Goal: Task Accomplishment & Management: Manage account settings

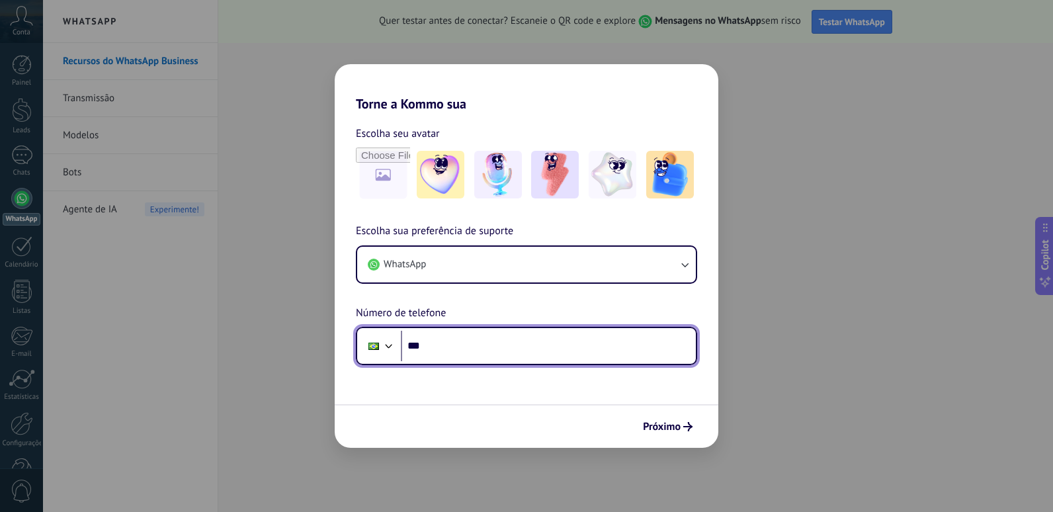
click at [499, 342] on input "***" at bounding box center [548, 346] width 295 height 30
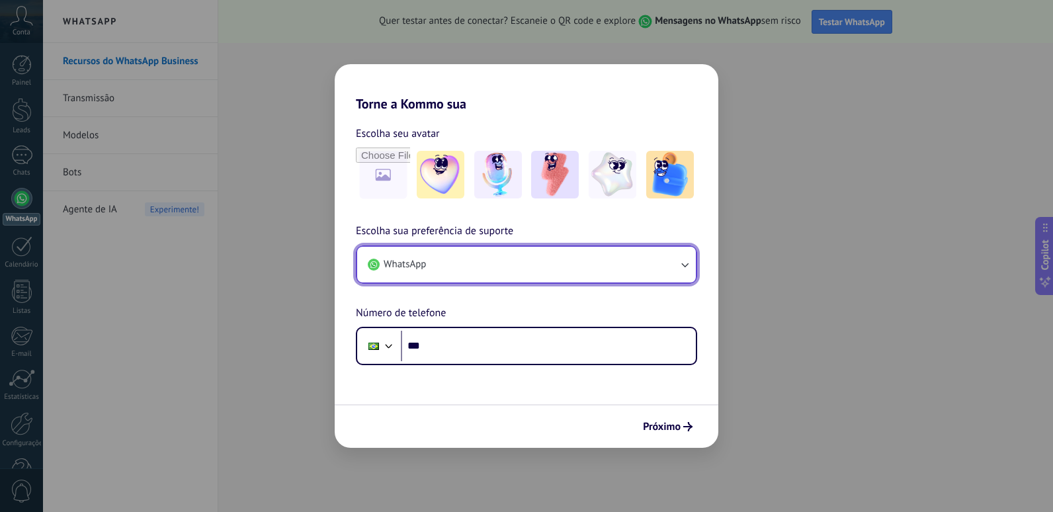
click at [472, 260] on button "WhatsApp" at bounding box center [526, 265] width 339 height 36
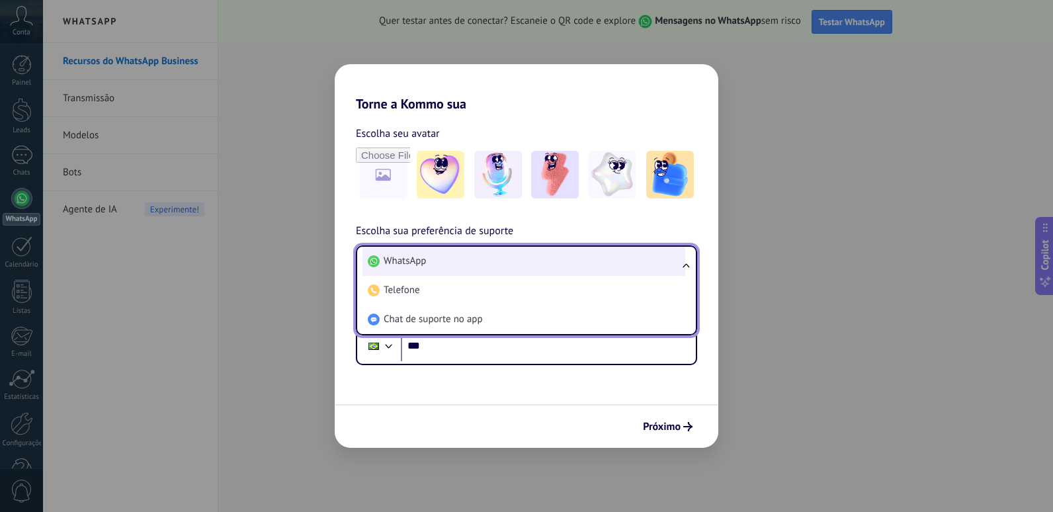
click at [458, 260] on li "WhatsApp" at bounding box center [524, 261] width 323 height 29
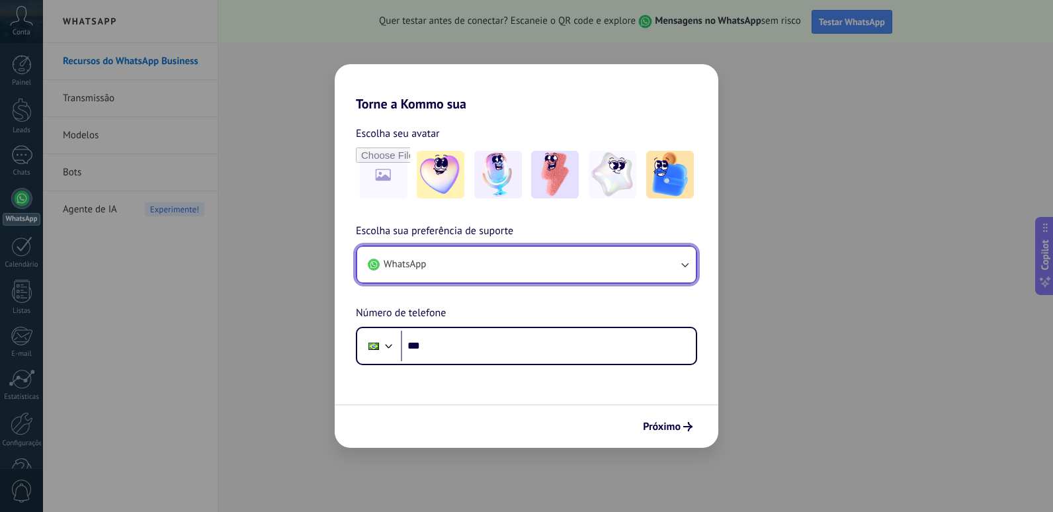
click at [431, 273] on button "WhatsApp" at bounding box center [526, 265] width 339 height 36
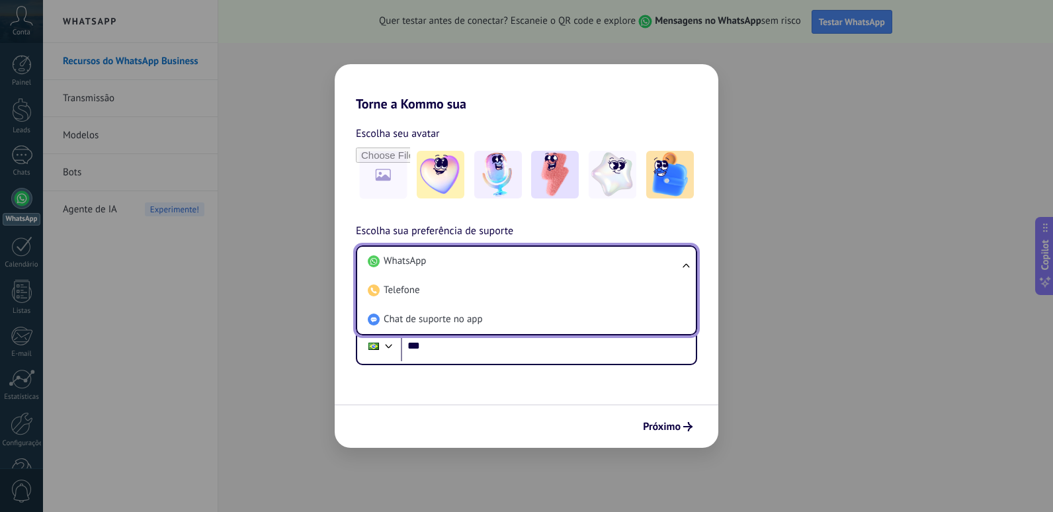
click at [431, 273] on li "WhatsApp" at bounding box center [524, 261] width 323 height 29
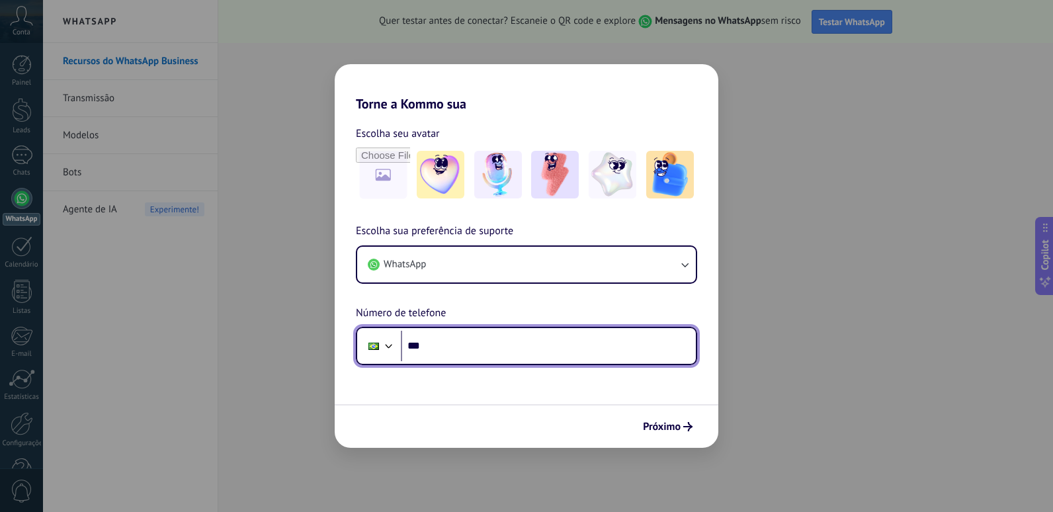
click at [495, 340] on input "***" at bounding box center [548, 346] width 295 height 30
type input "**********"
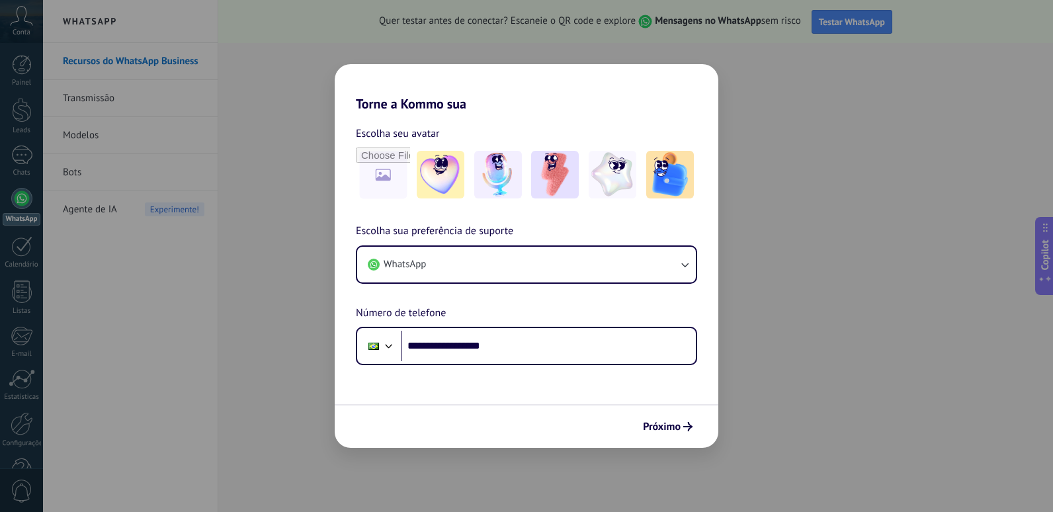
click at [656, 415] on div "Próximo" at bounding box center [527, 426] width 384 height 44
click at [655, 427] on span "Próximo" at bounding box center [662, 426] width 38 height 9
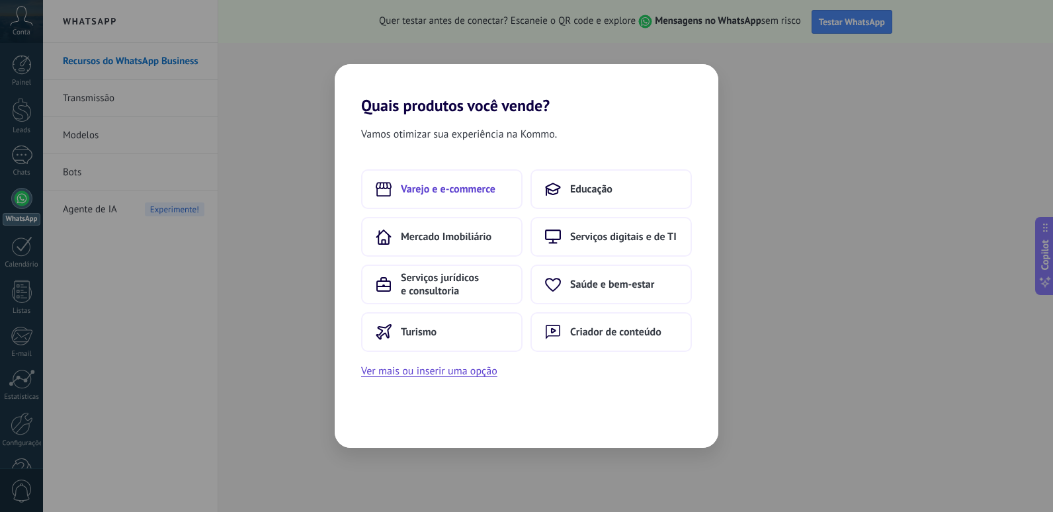
click at [480, 180] on button "Varejo e e-commerce" at bounding box center [441, 189] width 161 height 40
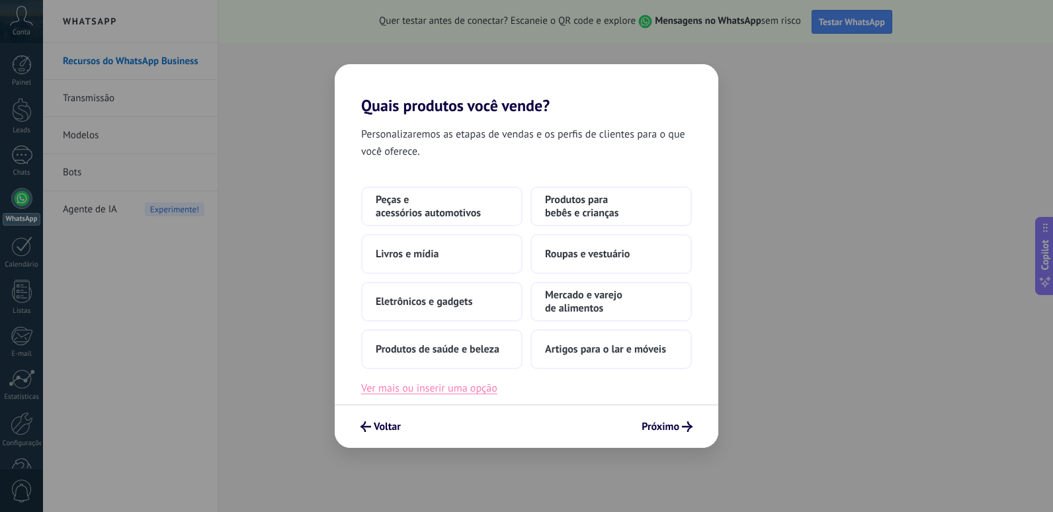
click at [468, 384] on button "Ver mais ou inserir uma opção" at bounding box center [429, 388] width 136 height 17
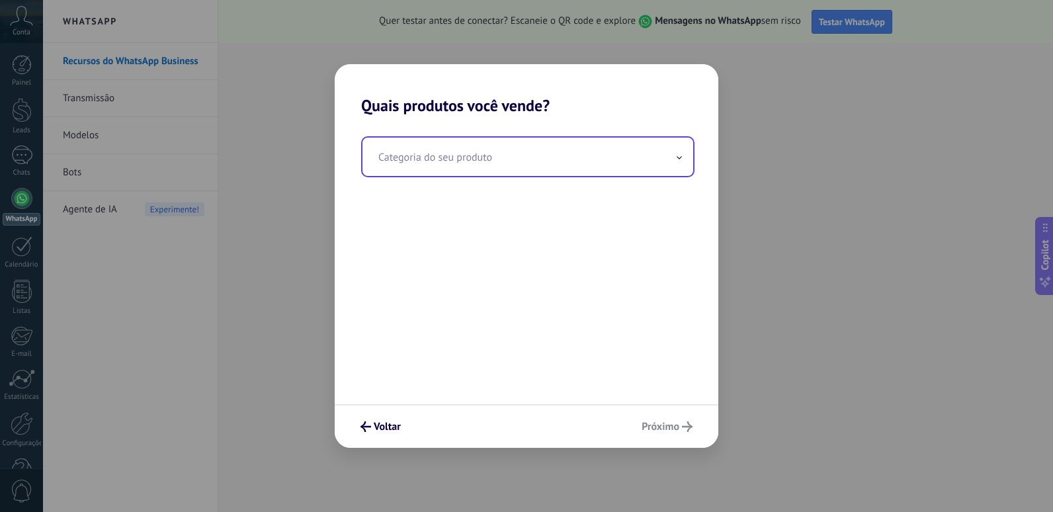
click at [455, 147] on input "text" at bounding box center [528, 157] width 331 height 38
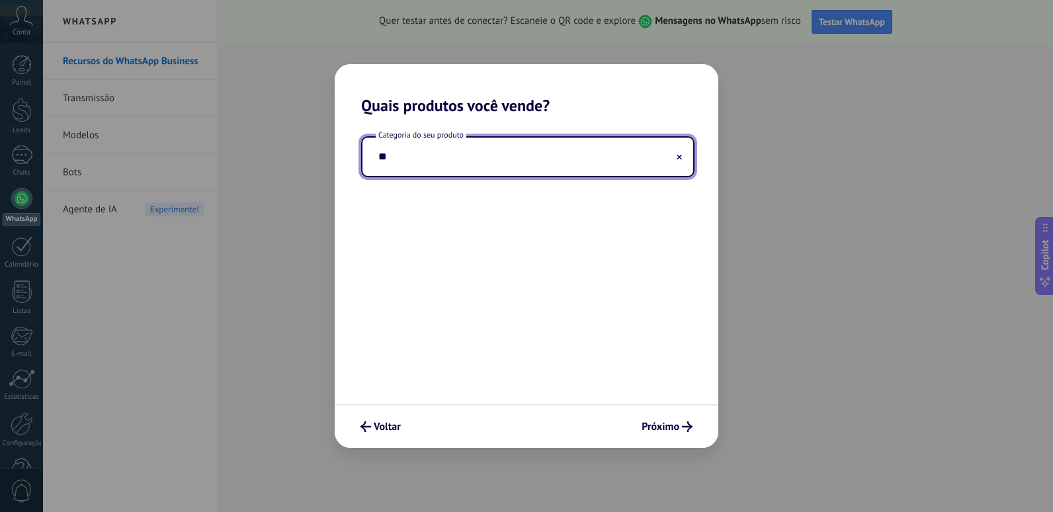
type input "*"
type input "***"
click at [381, 425] on span "Voltar" at bounding box center [387, 426] width 27 height 9
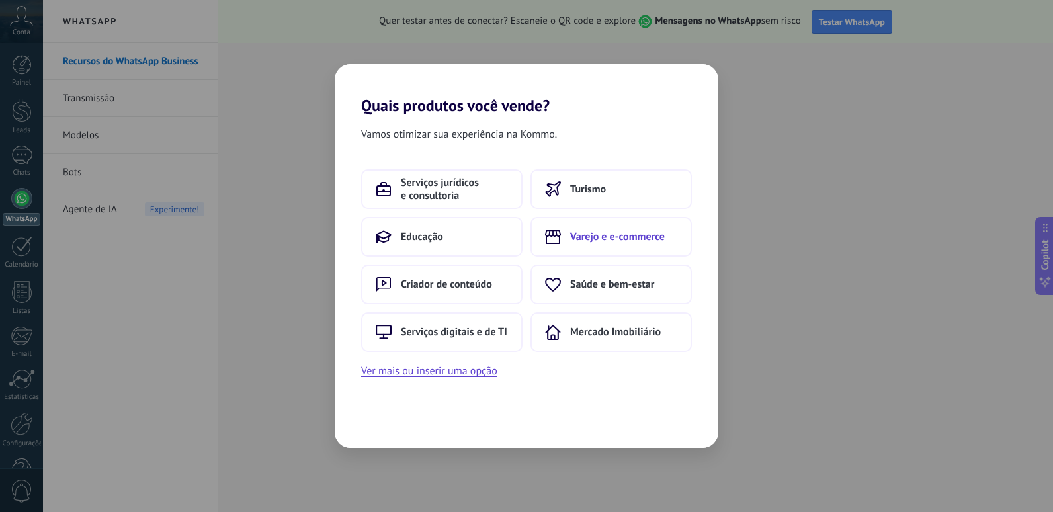
click at [560, 234] on use at bounding box center [553, 237] width 16 height 14
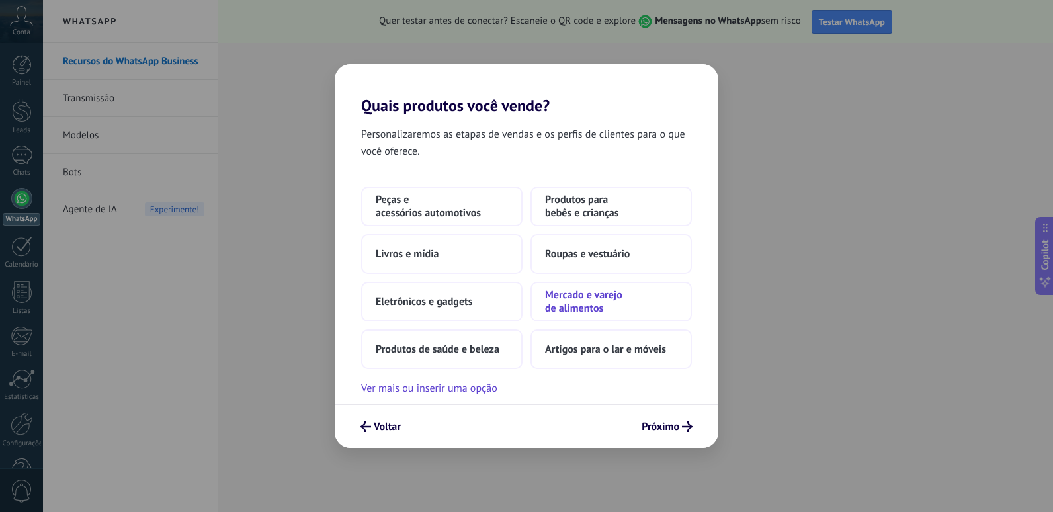
click at [569, 293] on span "Mercado e varejo de alimentos" at bounding box center [611, 301] width 132 height 26
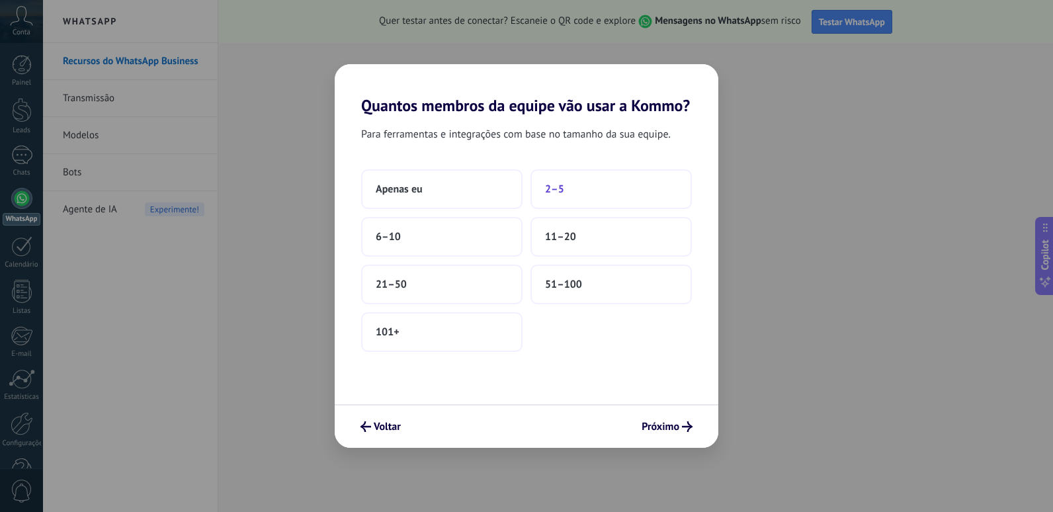
click at [570, 183] on button "2–5" at bounding box center [611, 189] width 161 height 40
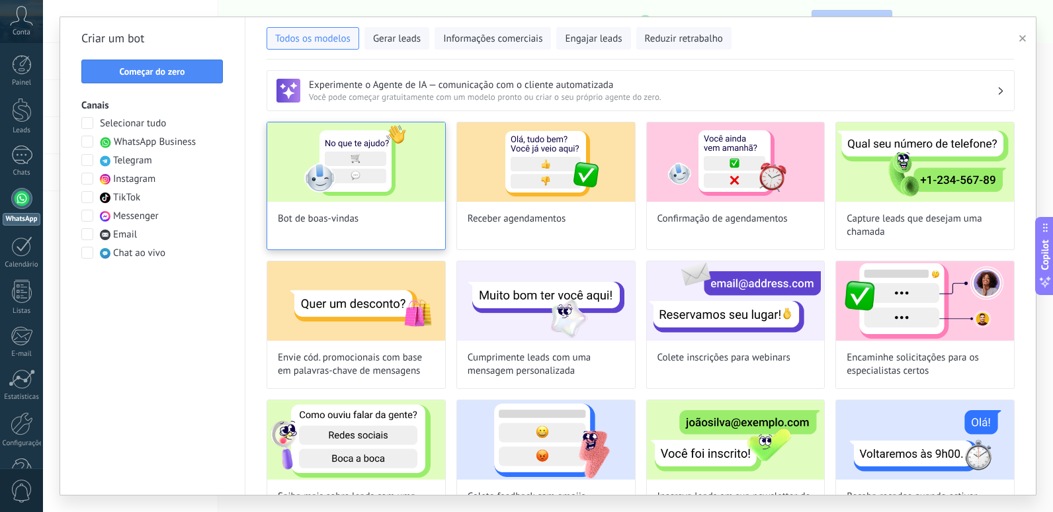
click at [355, 213] on span "Bot de boas-vindas" at bounding box center [318, 218] width 81 height 13
type input "**********"
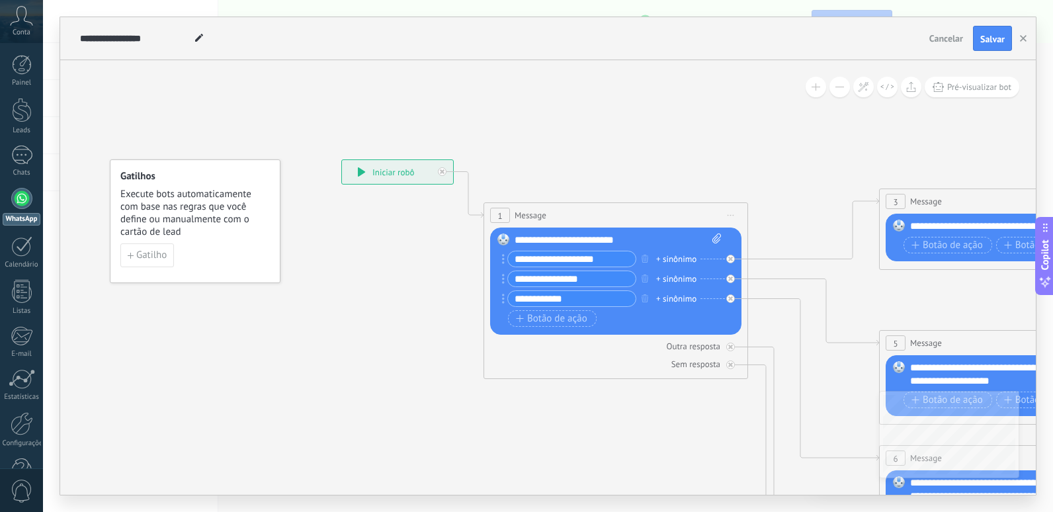
click at [794, 189] on icon at bounding box center [1042, 495] width 2062 height 1332
click at [1021, 45] on button "button" at bounding box center [1023, 38] width 20 height 25
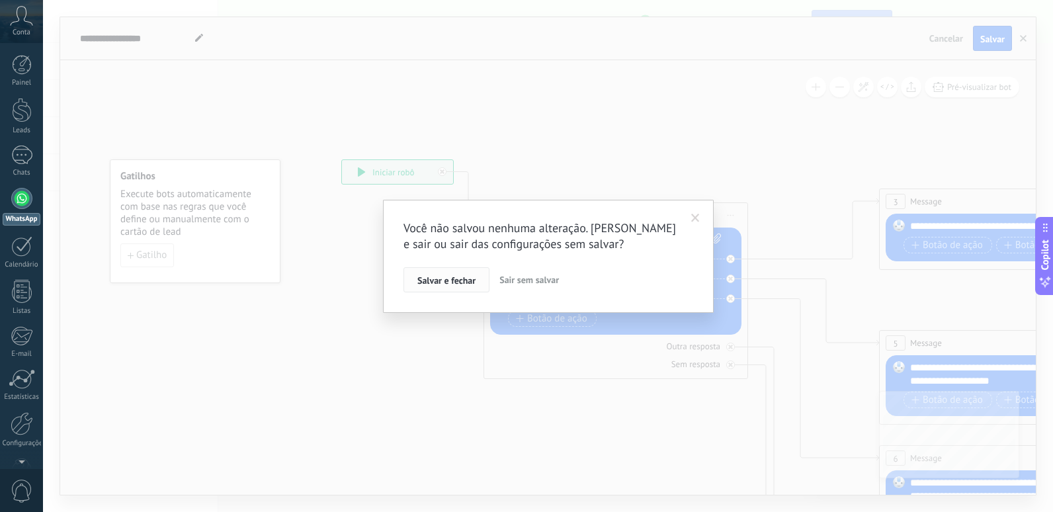
click at [470, 274] on button "Salvar e fechar" at bounding box center [447, 279] width 86 height 25
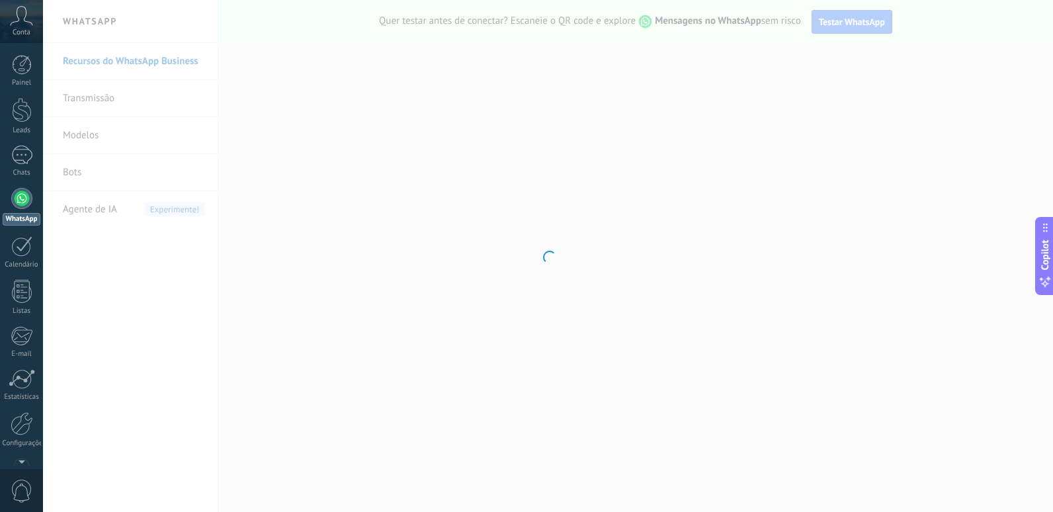
scroll to position [38, 0]
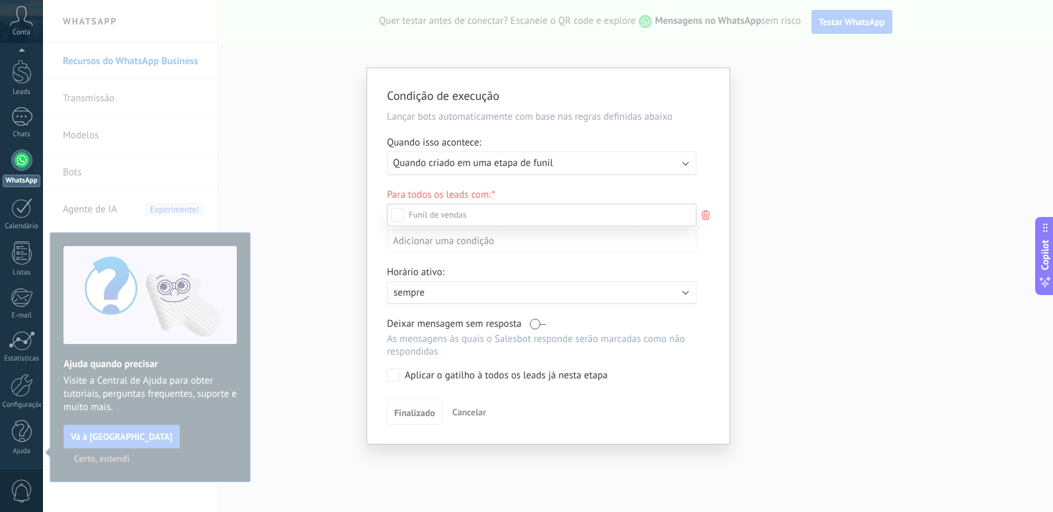
click at [189, 99] on div at bounding box center [548, 256] width 1010 height 512
click at [486, 163] on span "Quando criado em uma etapa de funil" at bounding box center [473, 163] width 160 height 13
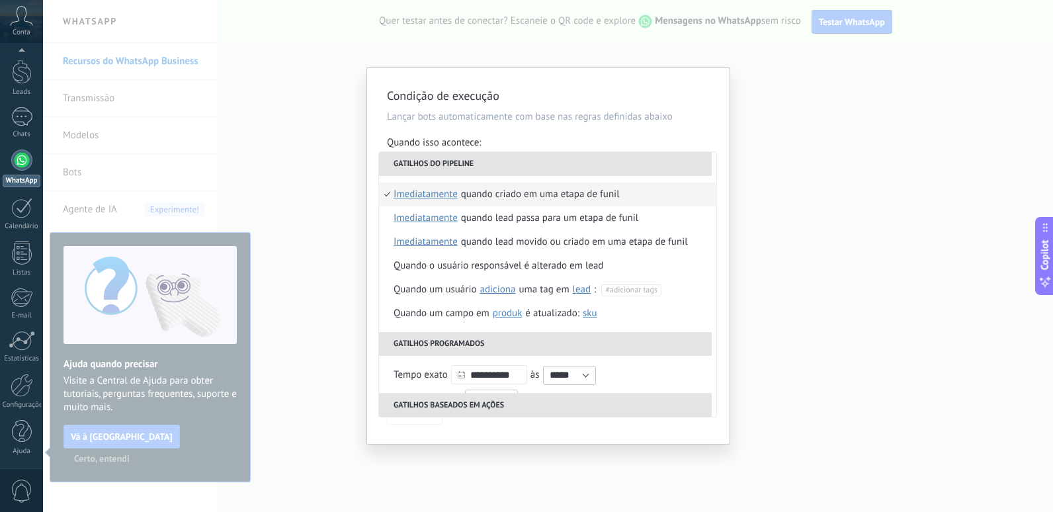
click at [490, 163] on li "Gatilhos do pipeline" at bounding box center [545, 164] width 333 height 24
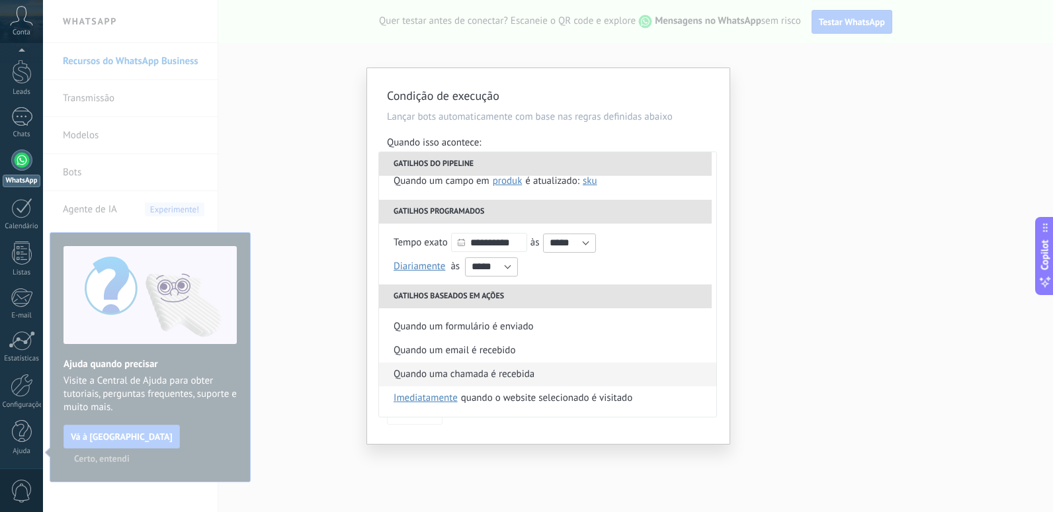
click at [556, 376] on li "Quando uma chamada é recebida" at bounding box center [547, 375] width 337 height 24
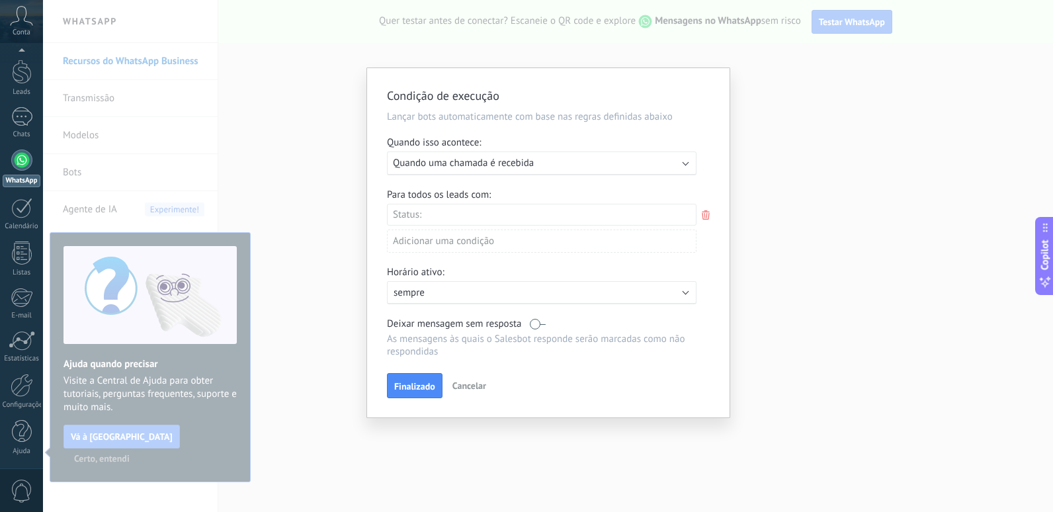
click at [419, 286] on p "sempre" at bounding box center [510, 292] width 232 height 13
click at [576, 323] on span "10:00" at bounding box center [577, 321] width 24 height 13
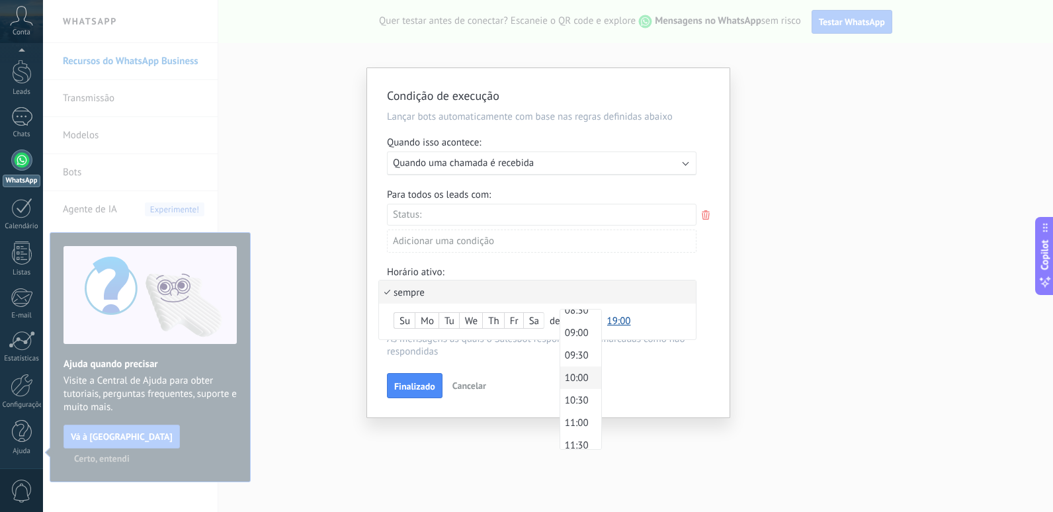
scroll to position [327, 0]
click at [576, 398] on span "09:00" at bounding box center [578, 399] width 37 height 13
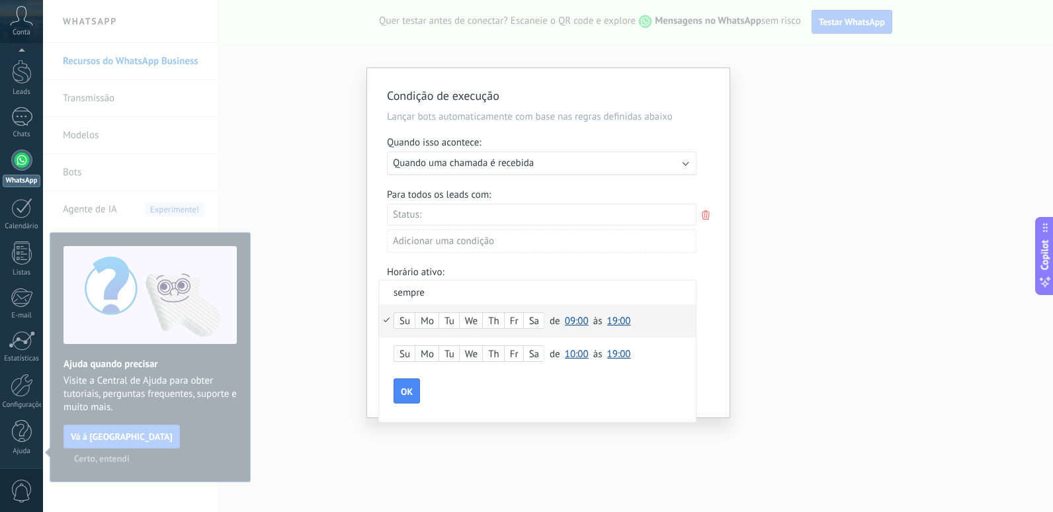
click at [576, 321] on span "09:00" at bounding box center [577, 321] width 24 height 13
click at [646, 353] on div "Su Mo Tu We Th Fr Sa de 00:00 00:30 01:00 01:30 02:00 02:30 03:00 03:30 04:00 0…" at bounding box center [537, 353] width 317 height 33
click at [613, 322] on span "19:00" at bounding box center [619, 321] width 24 height 13
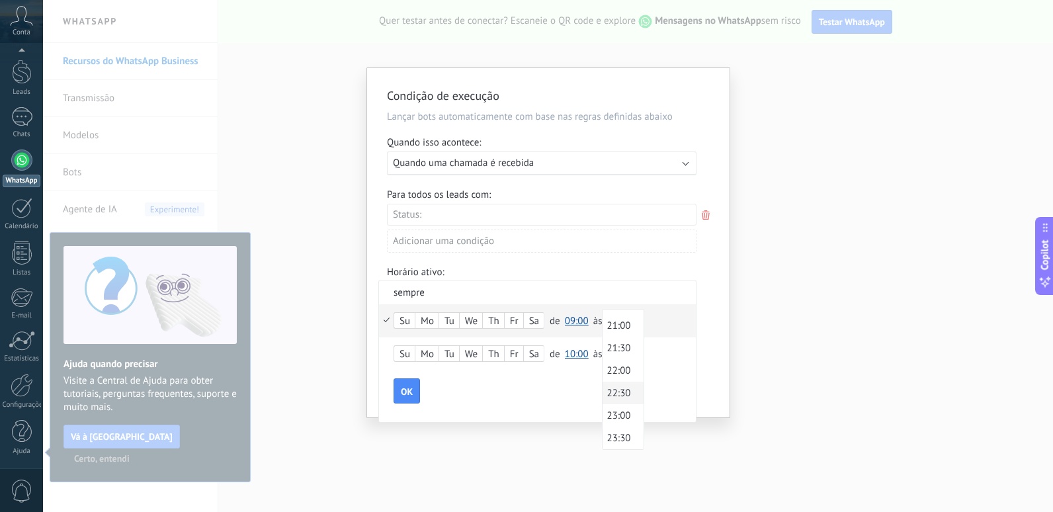
click at [618, 393] on span "22:30" at bounding box center [621, 393] width 37 height 13
click at [576, 352] on span "10:00" at bounding box center [577, 354] width 24 height 13
click at [634, 392] on div "OK" at bounding box center [545, 390] width 302 height 25
click at [408, 388] on span "OK" at bounding box center [407, 391] width 12 height 9
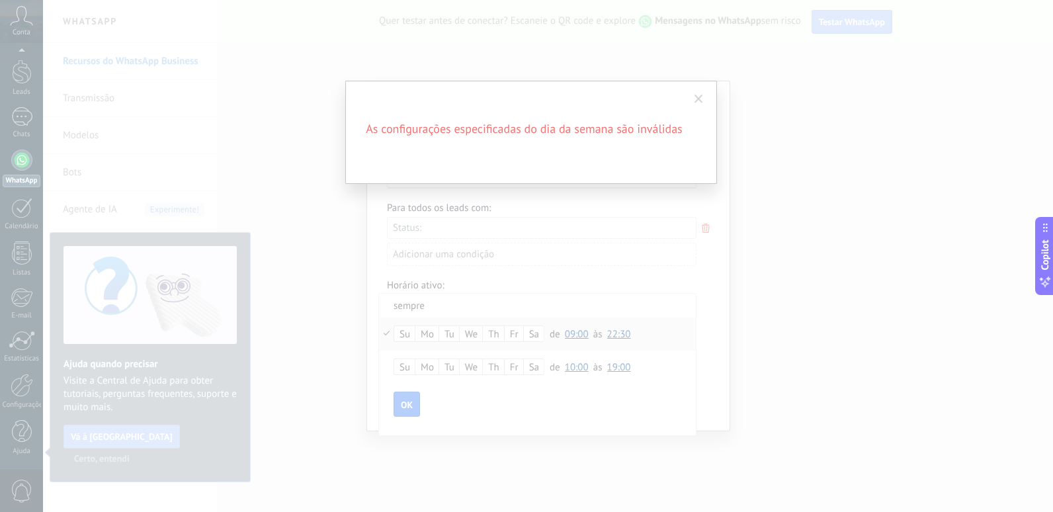
click at [710, 92] on div "As configurações especificadas do dia da semana são inválidas" at bounding box center [531, 132] width 372 height 103
click at [703, 94] on span at bounding box center [699, 99] width 22 height 22
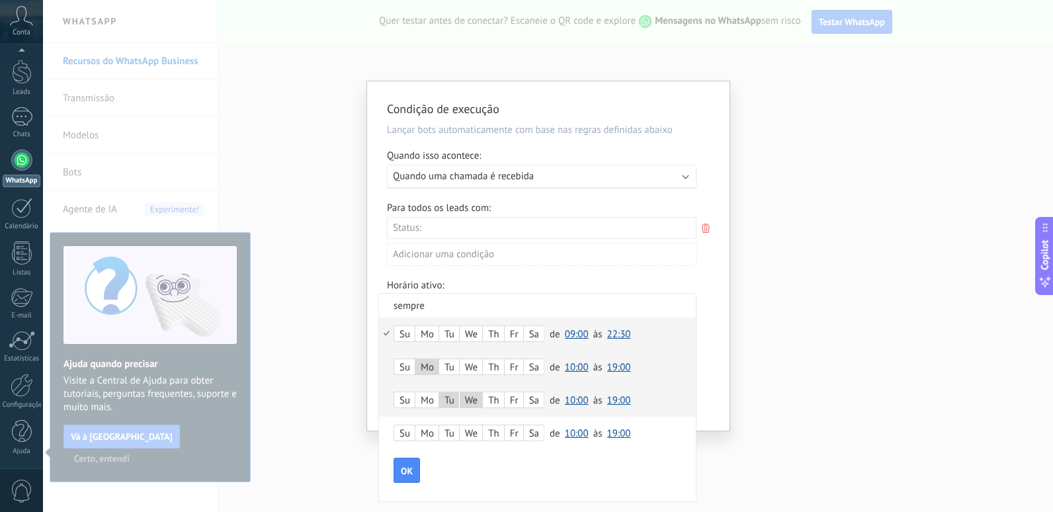
click at [821, 202] on div "Condição de execução Lançar bots automaticamente com base nas regras definidas …" at bounding box center [548, 256] width 1010 height 512
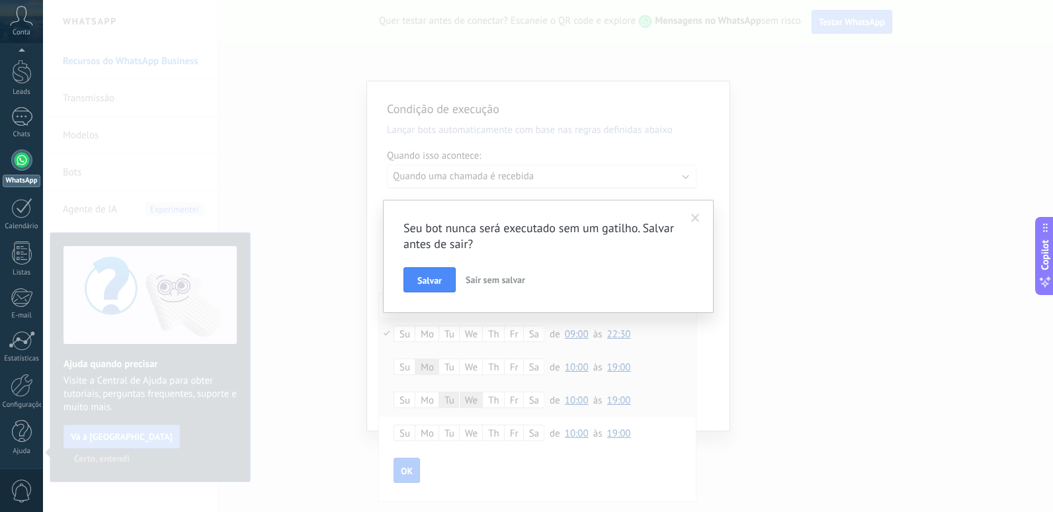
click at [518, 282] on span "Sair sem salvar" at bounding box center [496, 280] width 60 height 12
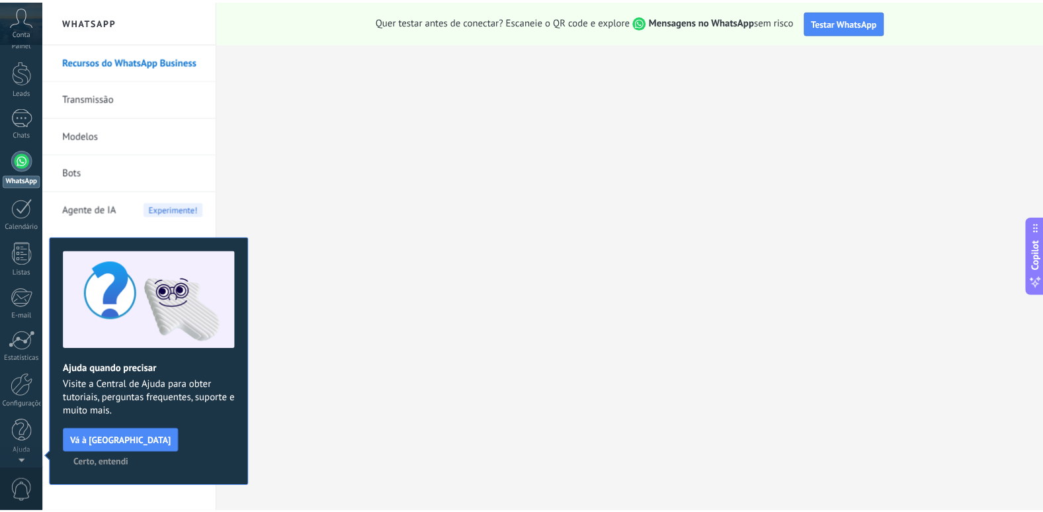
scroll to position [0, 0]
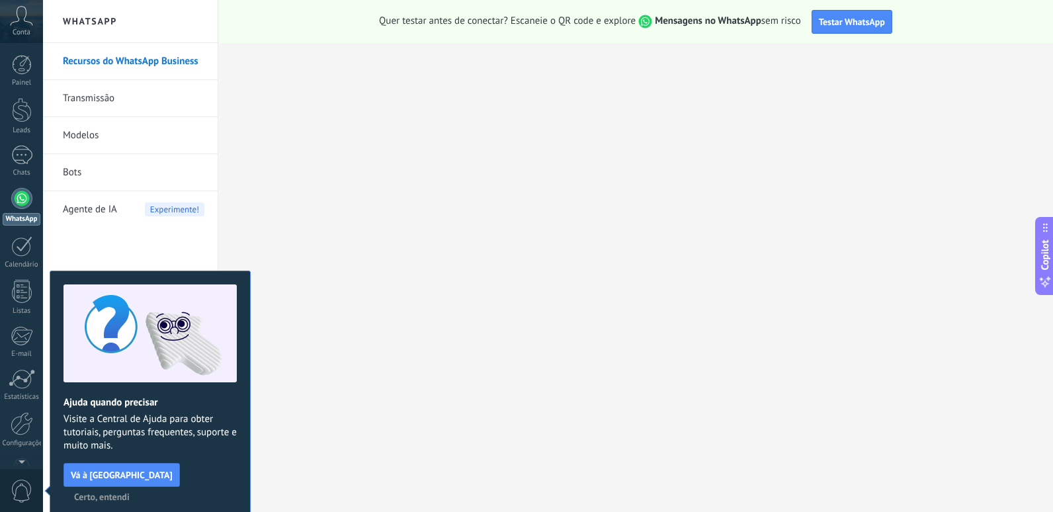
click at [26, 198] on div at bounding box center [21, 198] width 21 height 21
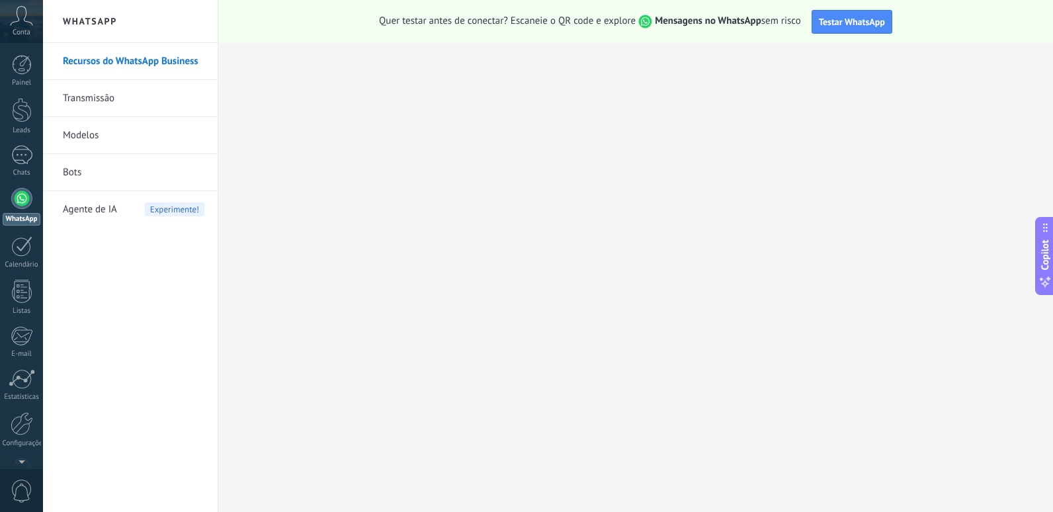
click at [108, 105] on link "Transmissão" at bounding box center [134, 98] width 142 height 37
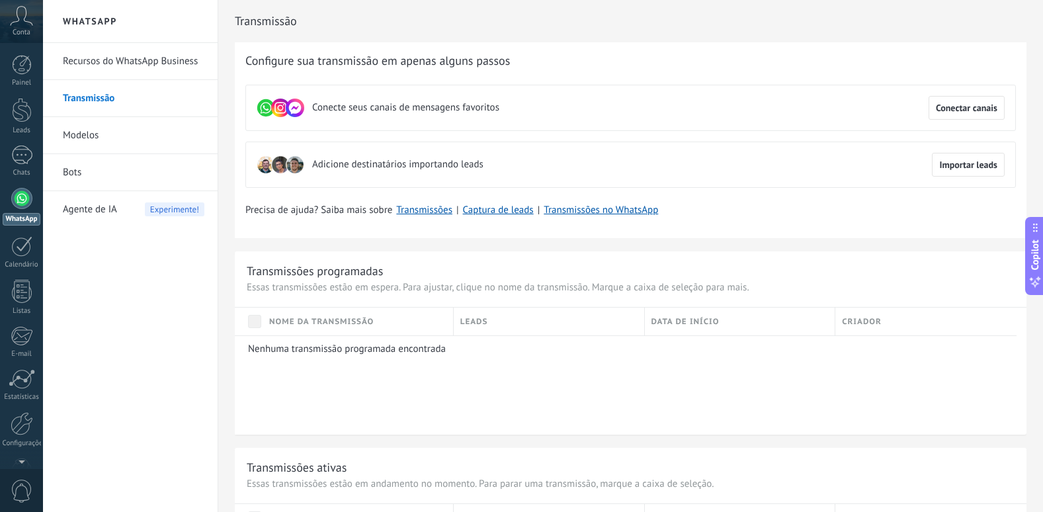
click at [352, 325] on span "Nome da transmissão" at bounding box center [321, 322] width 105 height 13
click at [273, 347] on p "Nenhuma transmissão programada encontrada" at bounding box center [627, 349] width 759 height 13
click at [294, 355] on p "Nenhuma transmissão programada encontrada" at bounding box center [627, 349] width 759 height 13
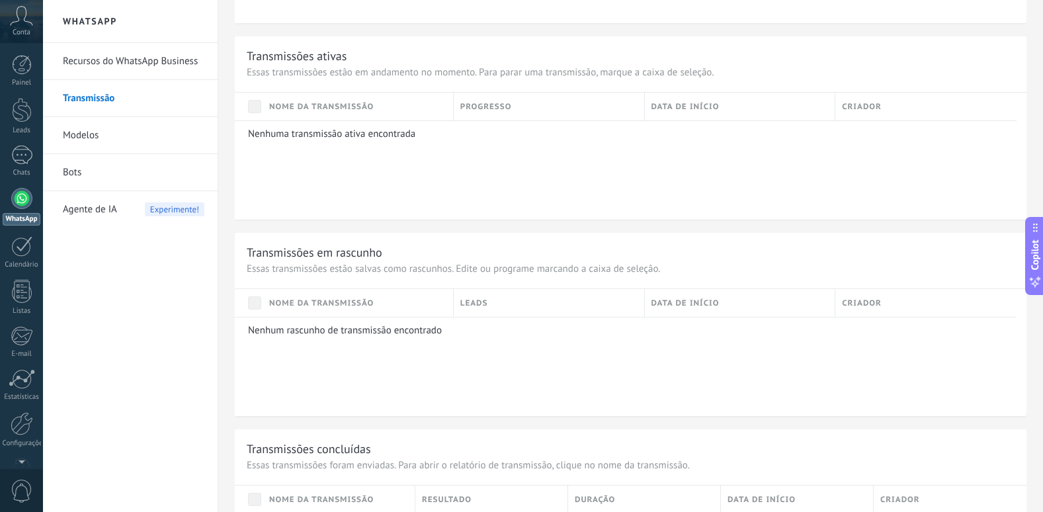
scroll to position [263, 0]
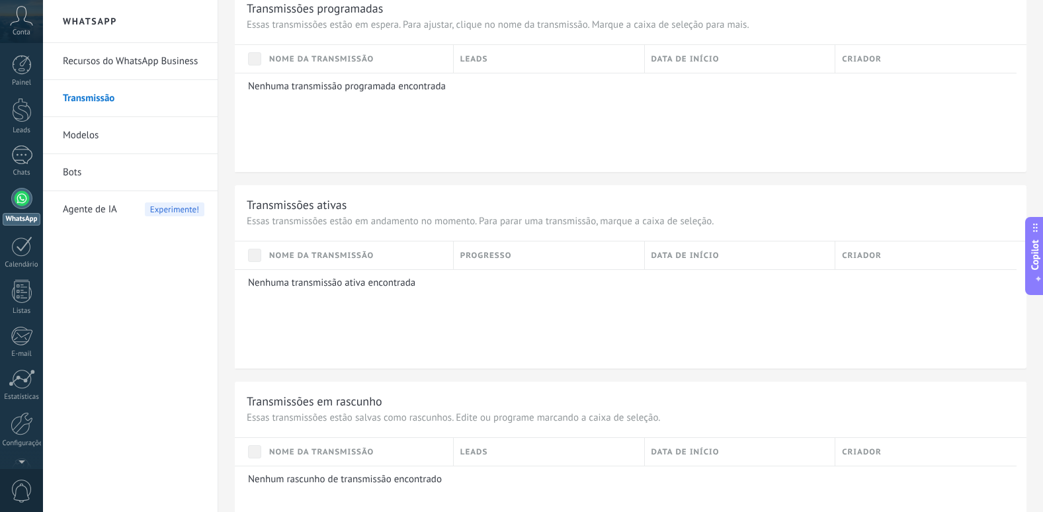
click at [177, 150] on link "Modelos" at bounding box center [134, 135] width 142 height 37
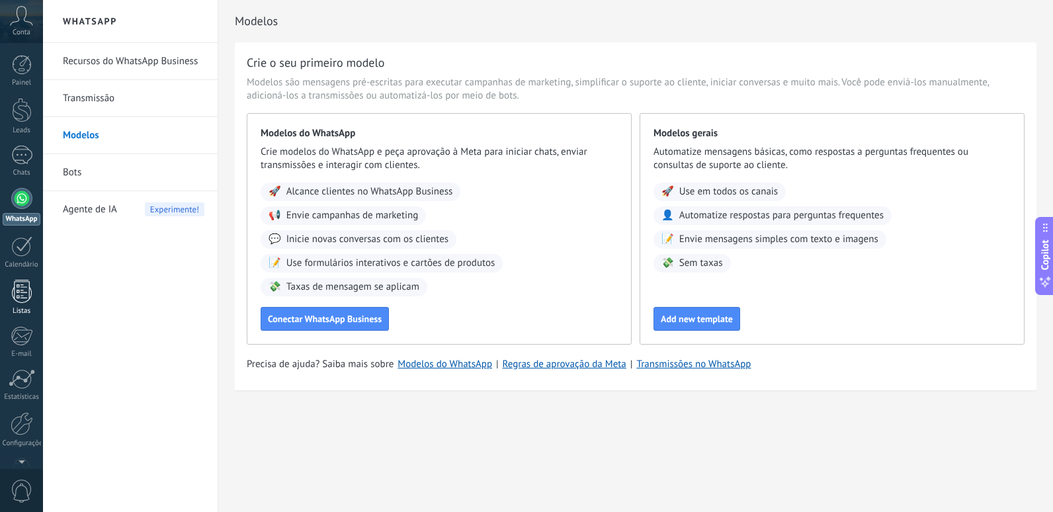
click at [15, 294] on div at bounding box center [22, 291] width 20 height 23
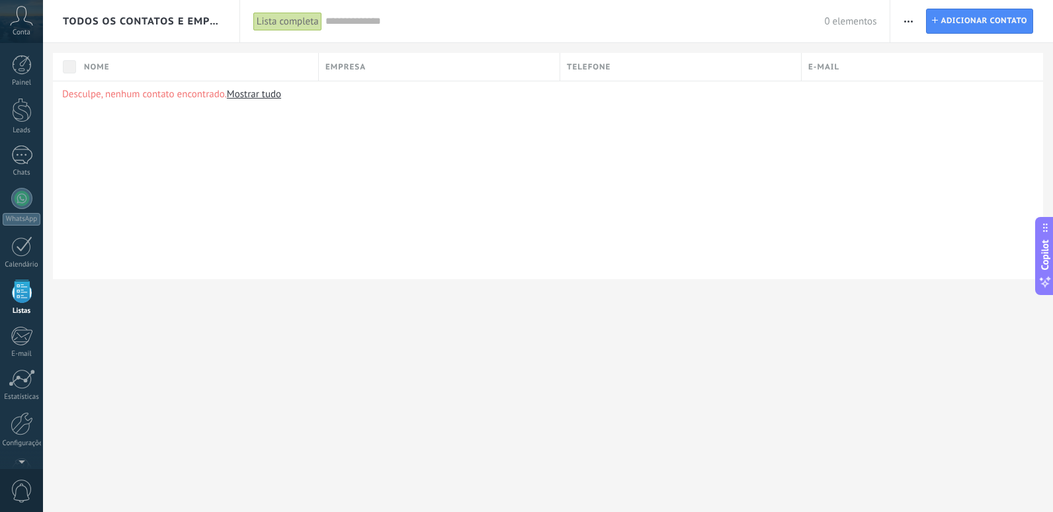
click at [24, 24] on icon at bounding box center [21, 16] width 23 height 20
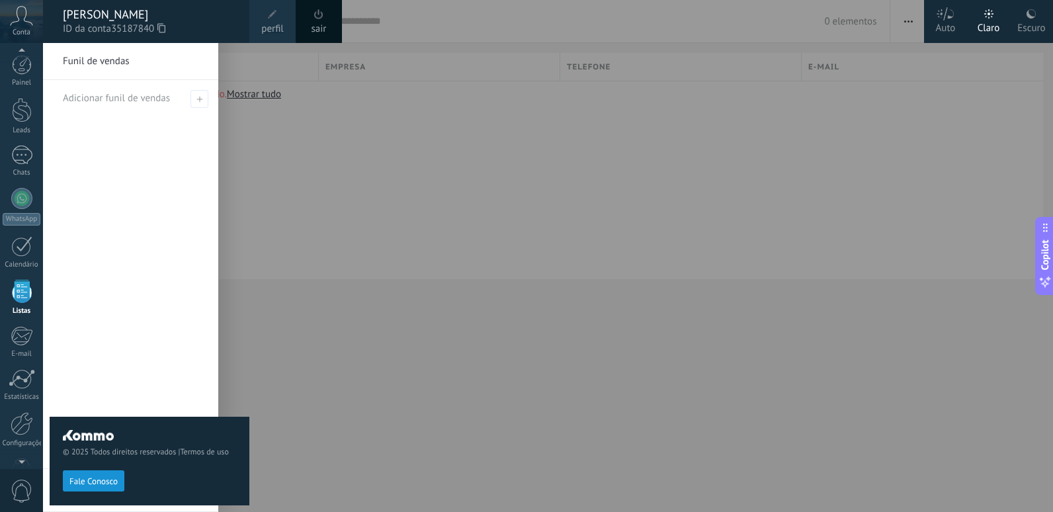
scroll to position [34, 0]
click at [1017, 22] on label "Escuro" at bounding box center [1031, 21] width 43 height 43
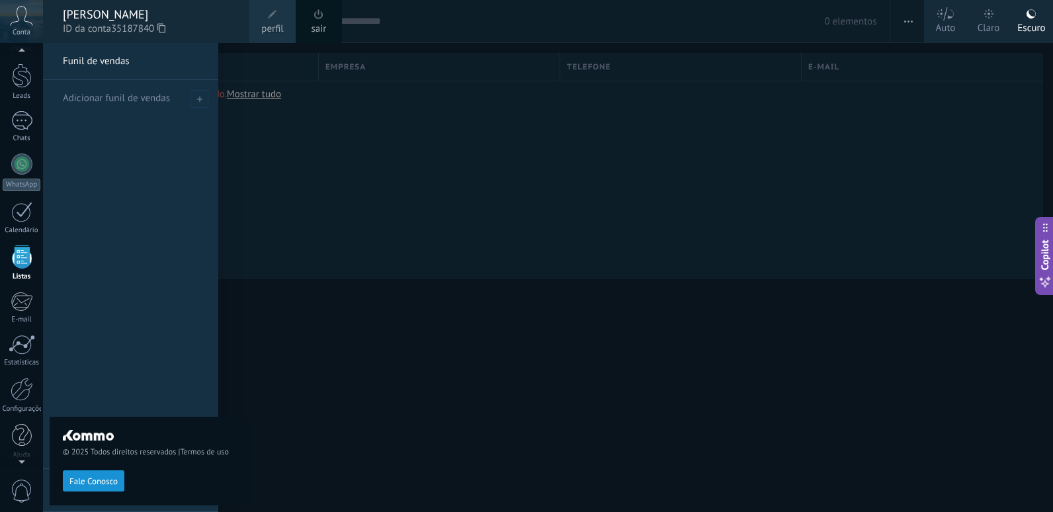
click at [917, 146] on div at bounding box center [569, 256] width 1053 height 512
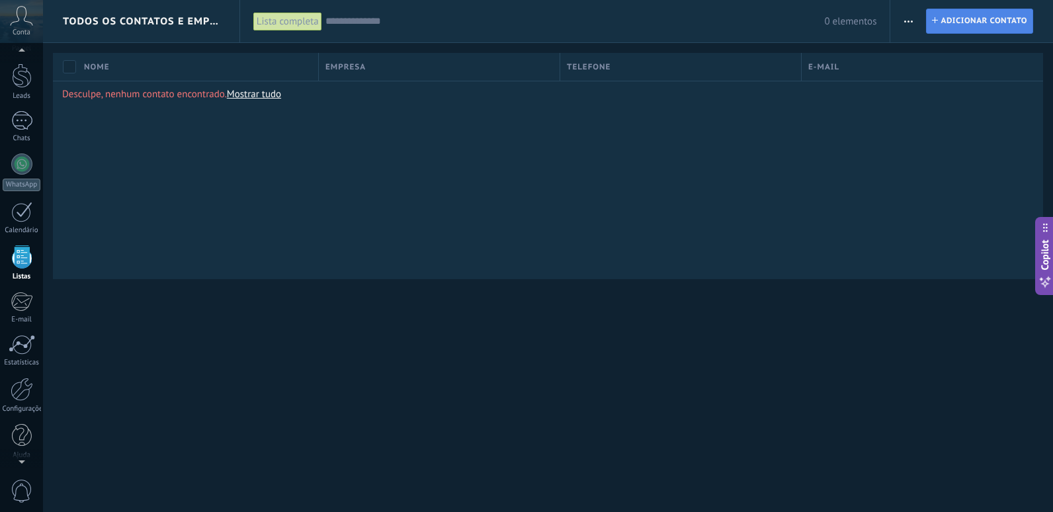
click at [947, 19] on span "Adicionar contato" at bounding box center [984, 21] width 87 height 24
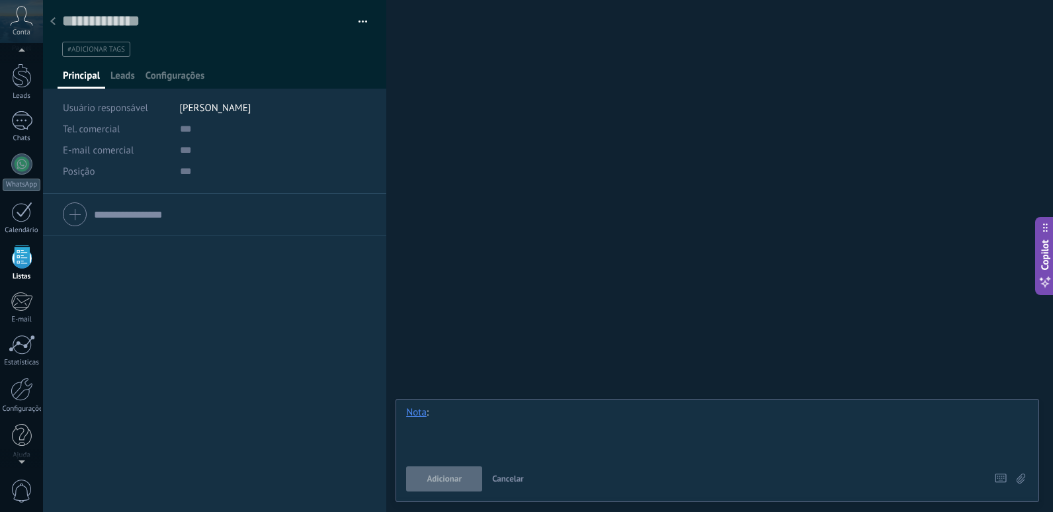
click at [540, 410] on div at bounding box center [717, 431] width 622 height 50
drag, startPoint x: 476, startPoint y: 482, endPoint x: 458, endPoint y: 482, distance: 18.5
click at [474, 482] on button "Adicionar" at bounding box center [444, 478] width 76 height 25
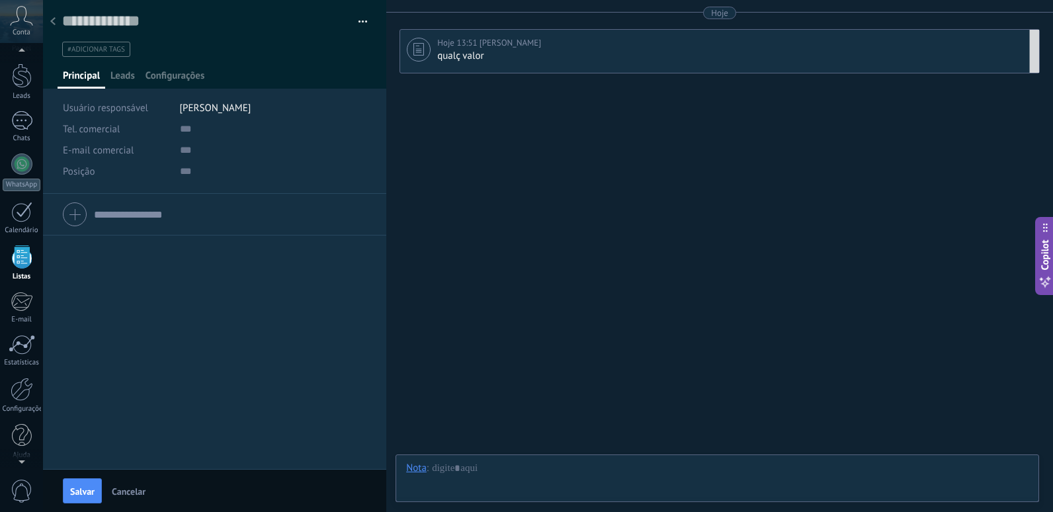
click at [509, 67] on div "Hoje 13:51 [PERSON_NAME] qualç valor Fixar Excluir Editar" at bounding box center [720, 51] width 640 height 44
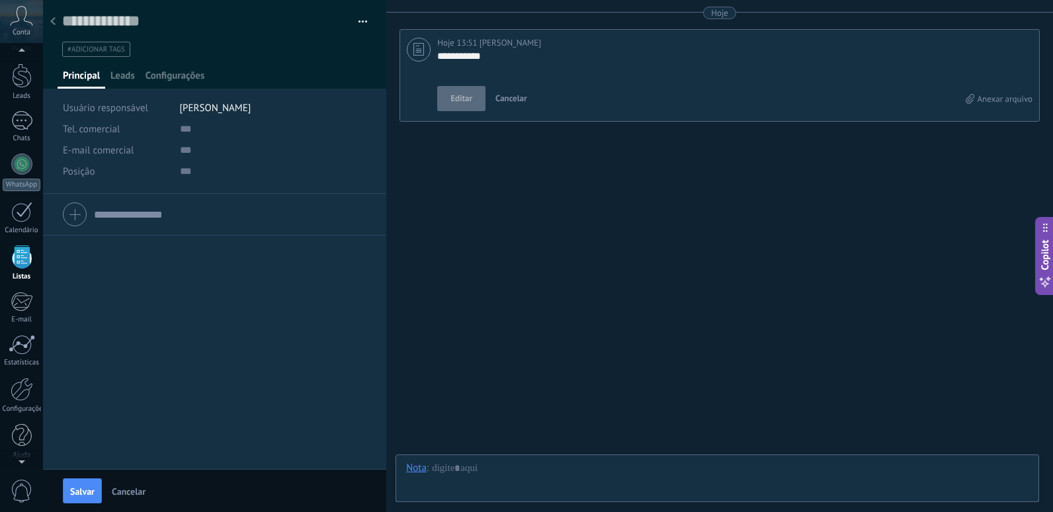
scroll to position [13, 0]
click at [507, 96] on span "Cancelar" at bounding box center [511, 98] width 32 height 11
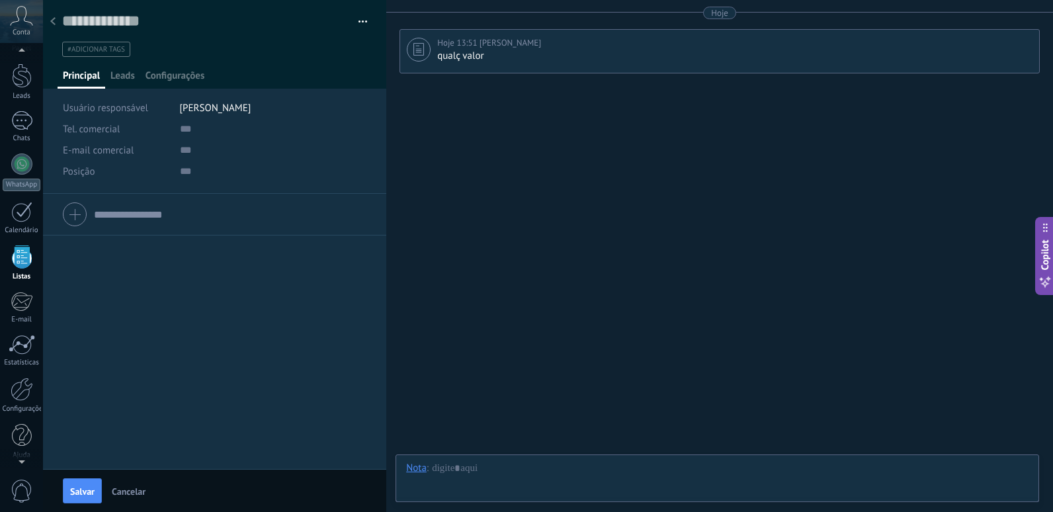
drag, startPoint x: 591, startPoint y: 60, endPoint x: 589, endPoint y: 111, distance: 51.7
click at [539, 142] on div "Buscar Carregar mais Hoje Hoje 13:51 [PERSON_NAME] qualç valor Fixar Excluir Ed…" at bounding box center [719, 256] width 667 height 512
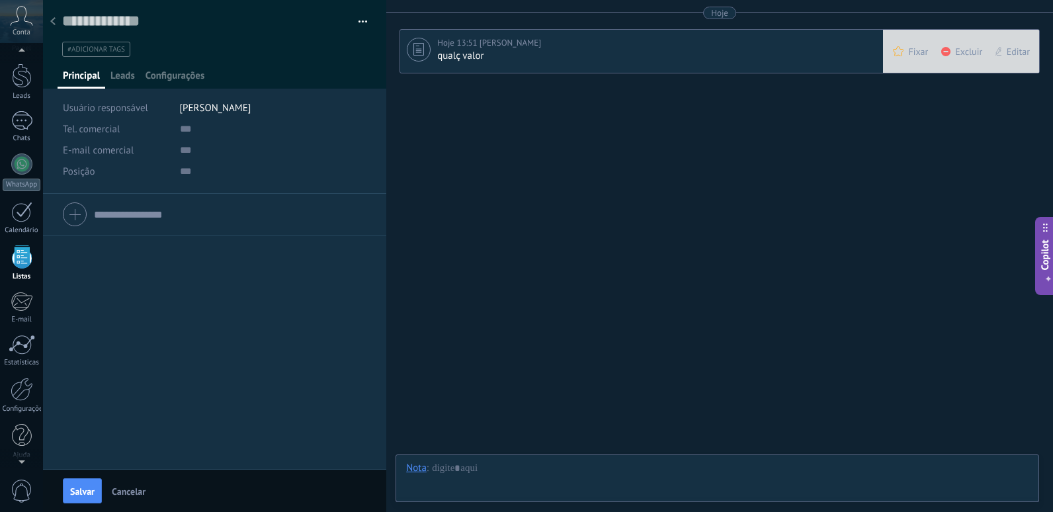
click at [1029, 48] on div "Editar" at bounding box center [1014, 51] width 51 height 43
type textarea "**********"
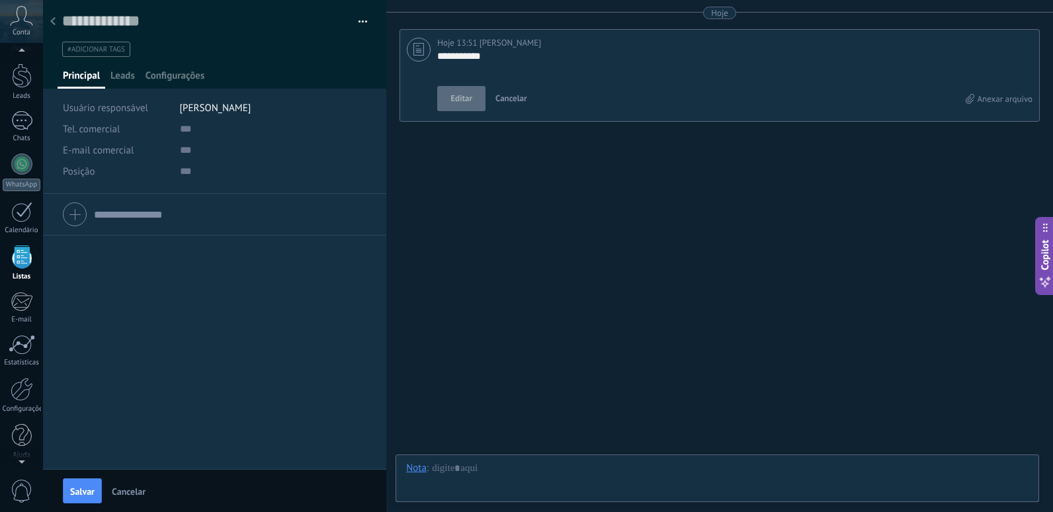
click at [505, 105] on button "Cancelar" at bounding box center [511, 98] width 42 height 25
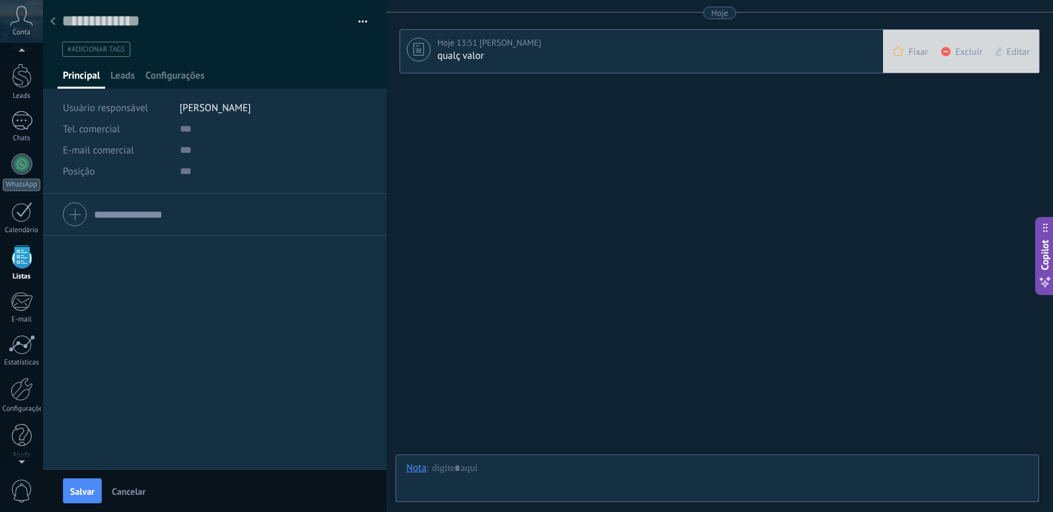
click at [972, 50] on span "Excluir" at bounding box center [968, 51] width 27 height 13
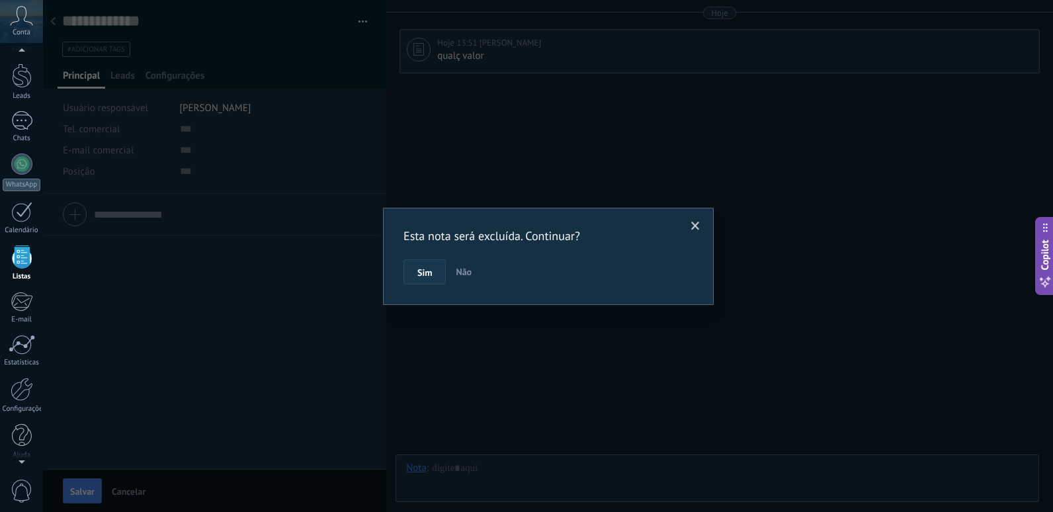
click at [437, 267] on button "Sim" at bounding box center [425, 271] width 42 height 25
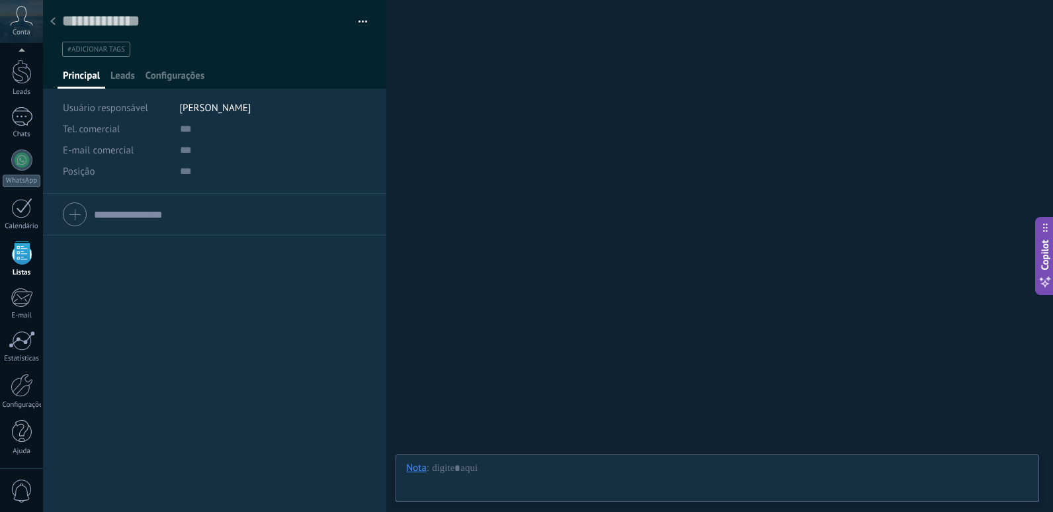
scroll to position [34, 0]
click at [15, 15] on icon at bounding box center [21, 16] width 23 height 20
